Goal: Task Accomplishment & Management: Manage account settings

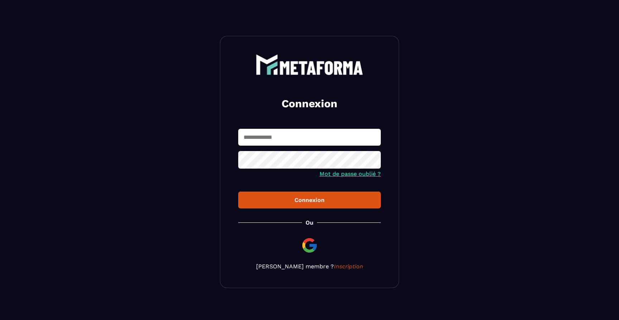
click at [312, 247] on img at bounding box center [309, 245] width 17 height 17
